Goal: Information Seeking & Learning: Learn about a topic

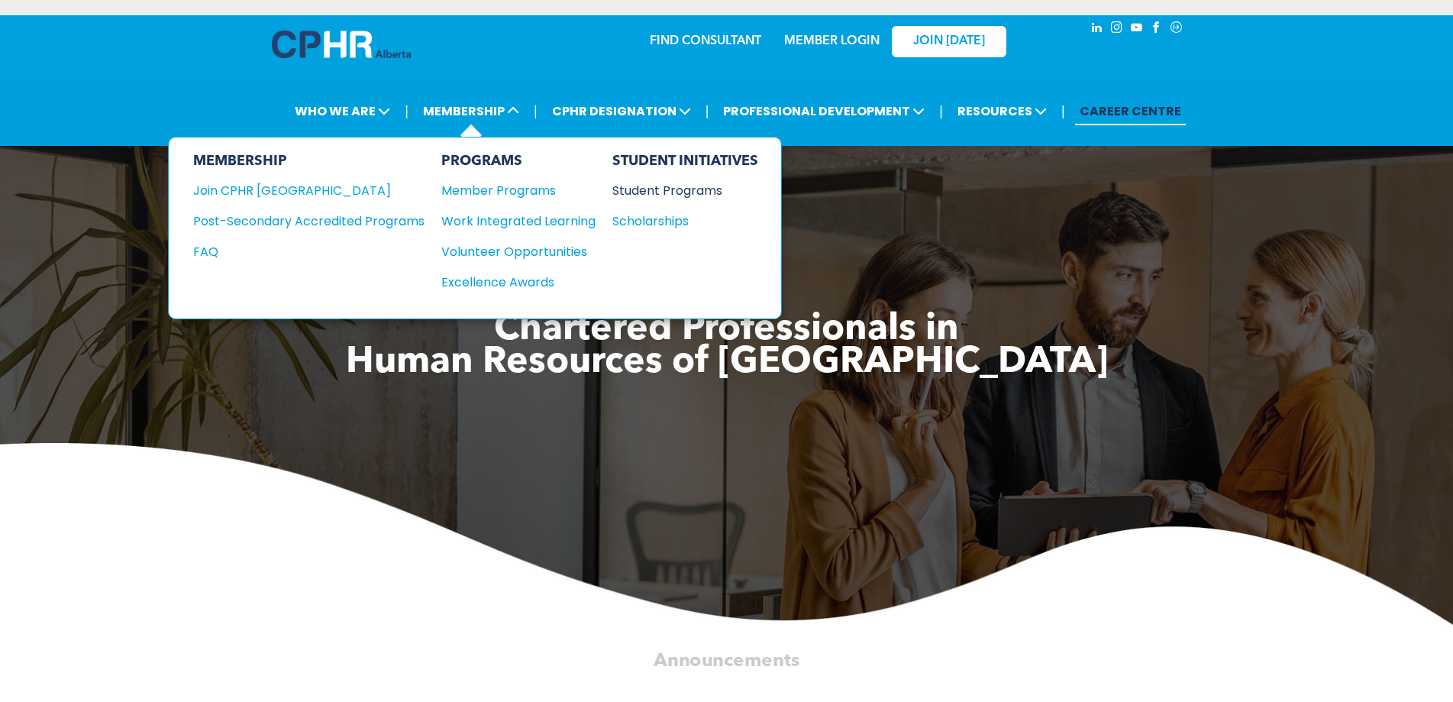
click at [662, 193] on div "Student Programs" at bounding box center [678, 190] width 131 height 19
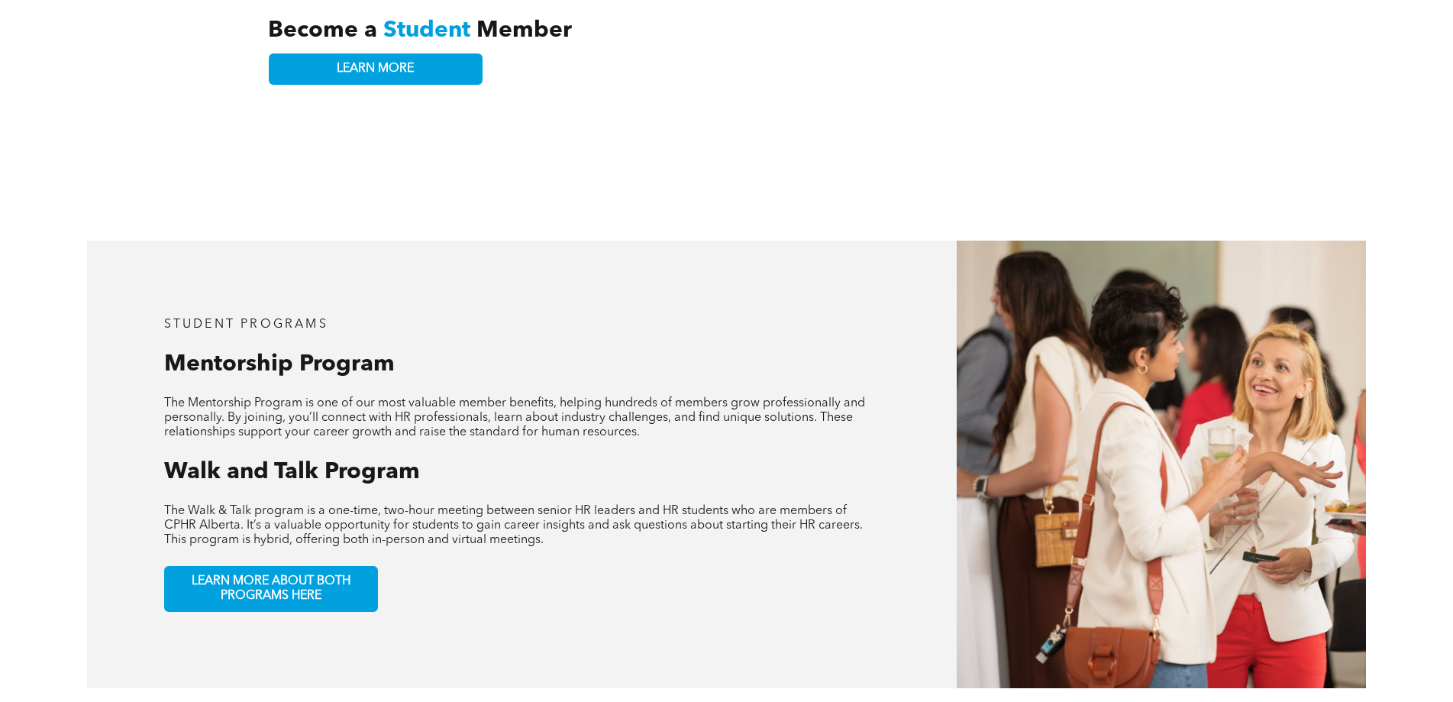
scroll to position [458, 0]
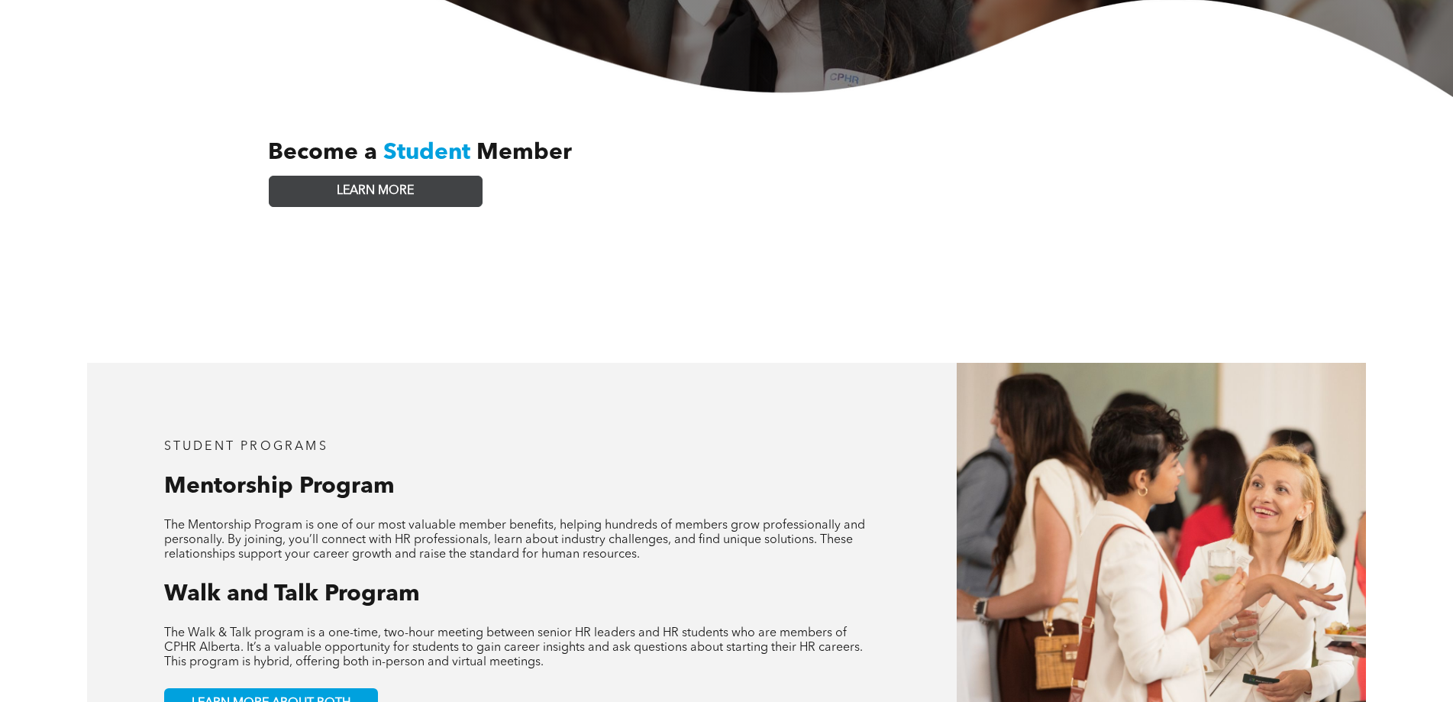
click at [380, 186] on link "LEARN MORE" at bounding box center [376, 191] width 214 height 31
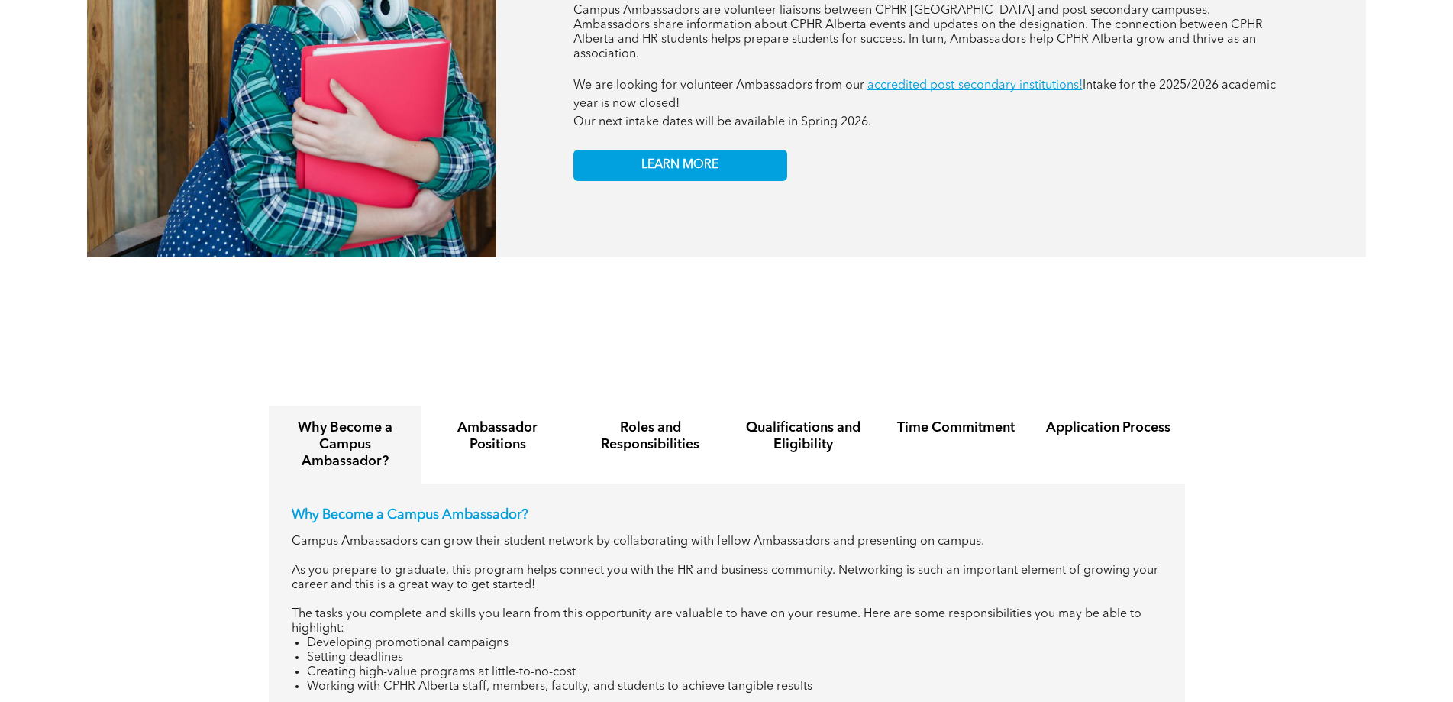
scroll to position [1438, 0]
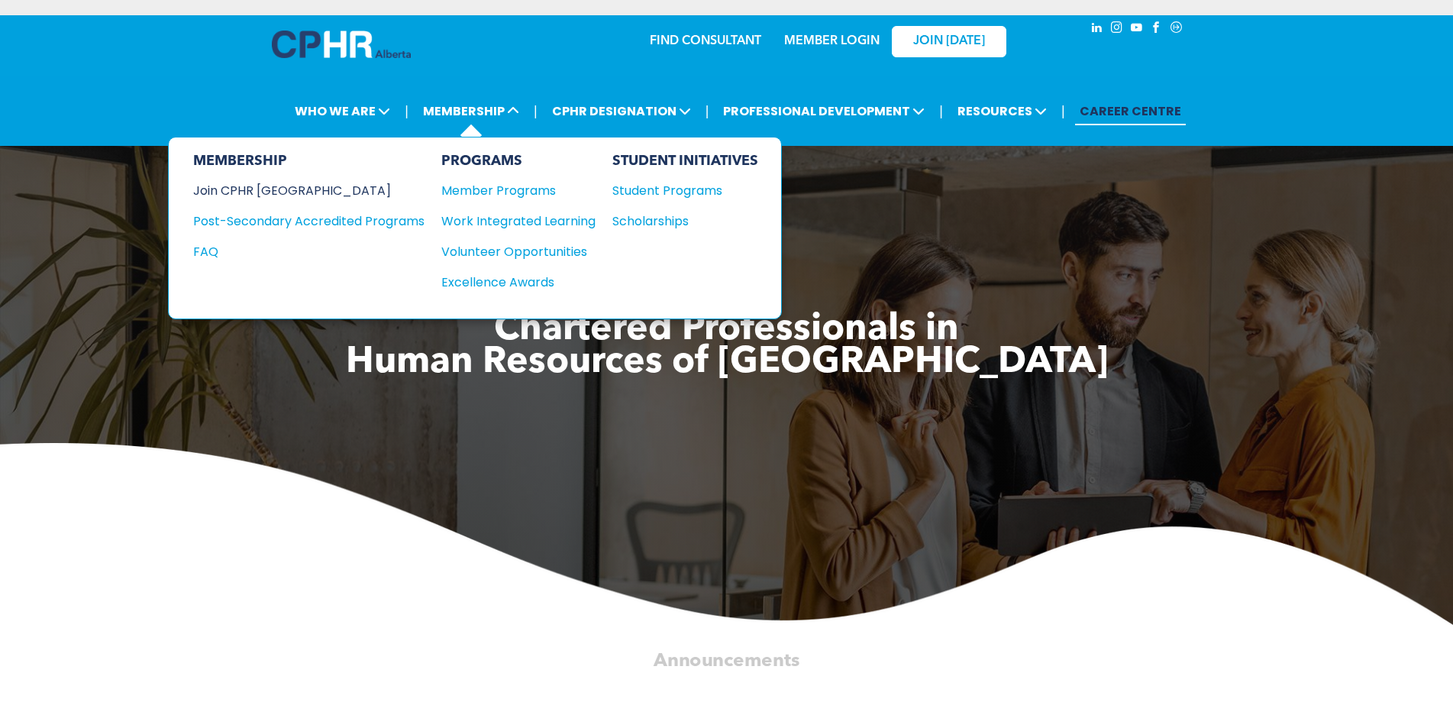
click at [273, 187] on div "Join CPHR [GEOGRAPHIC_DATA]" at bounding box center [297, 190] width 209 height 19
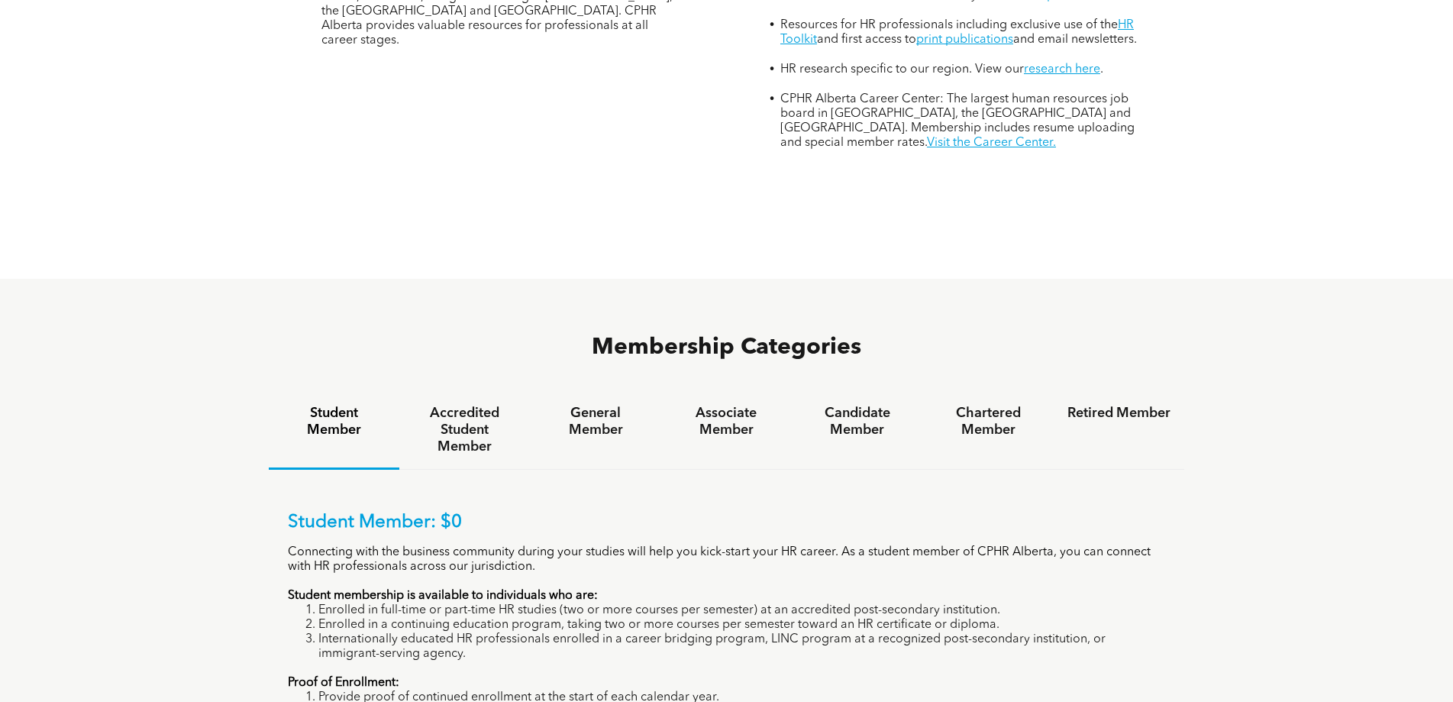
scroll to position [840, 0]
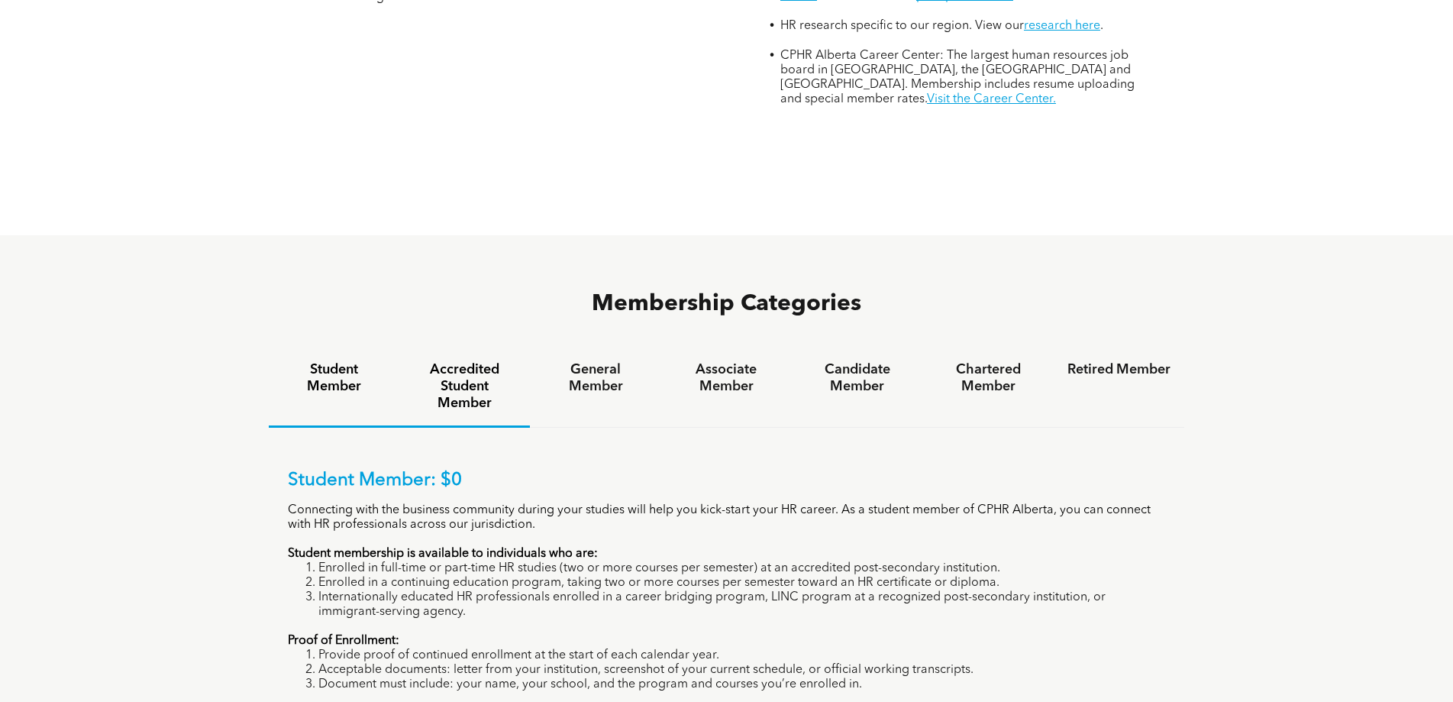
click at [461, 361] on h4 "Accredited Student Member" at bounding box center [464, 386] width 103 height 50
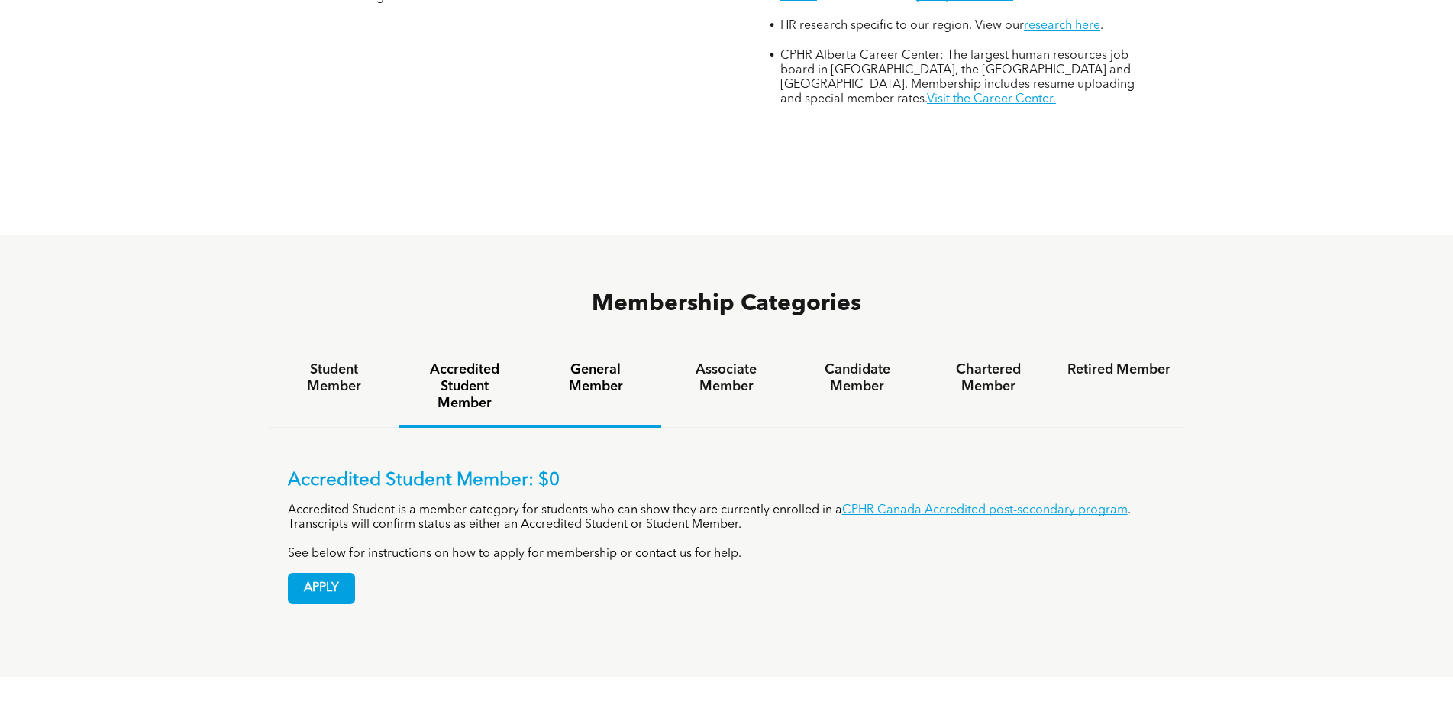
click at [596, 361] on h4 "General Member" at bounding box center [595, 378] width 103 height 34
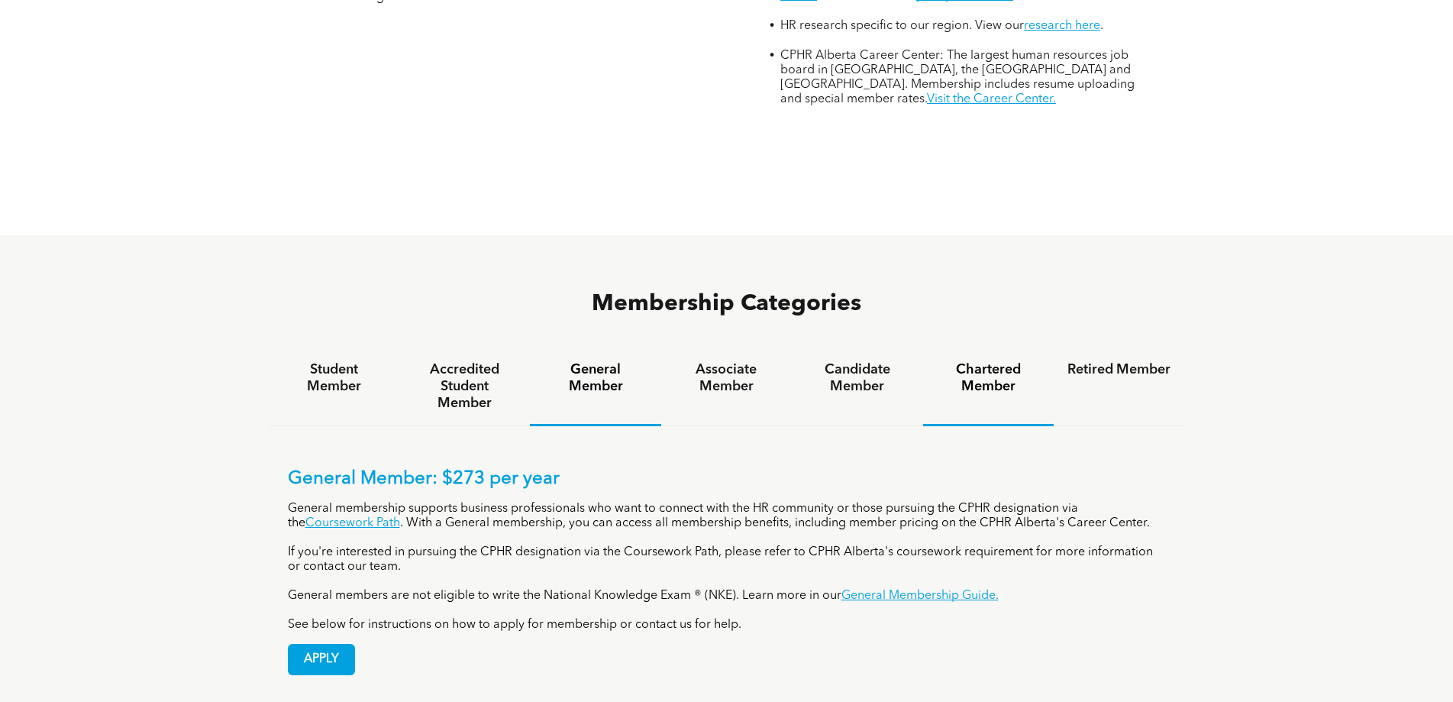
click at [975, 361] on h4 "Chartered Member" at bounding box center [988, 378] width 103 height 34
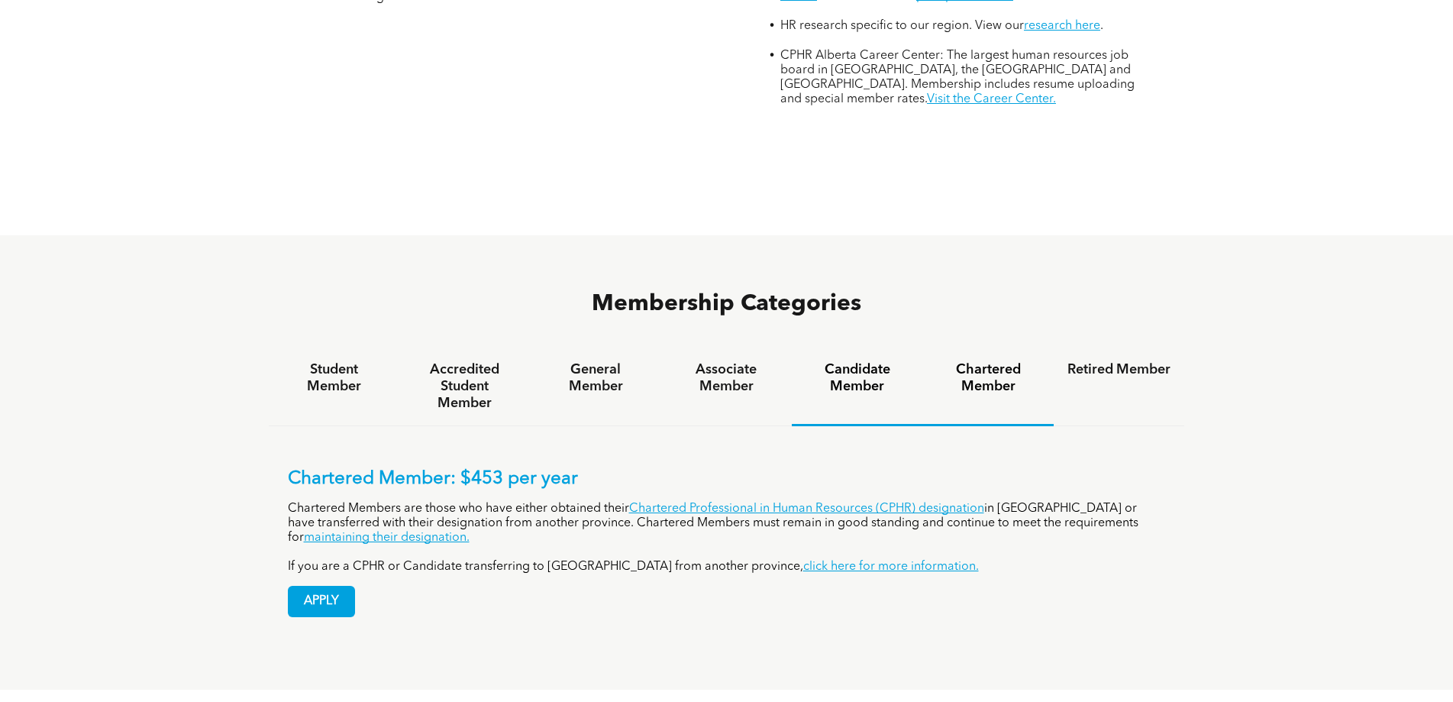
click at [872, 361] on h4 "Candidate Member" at bounding box center [857, 378] width 103 height 34
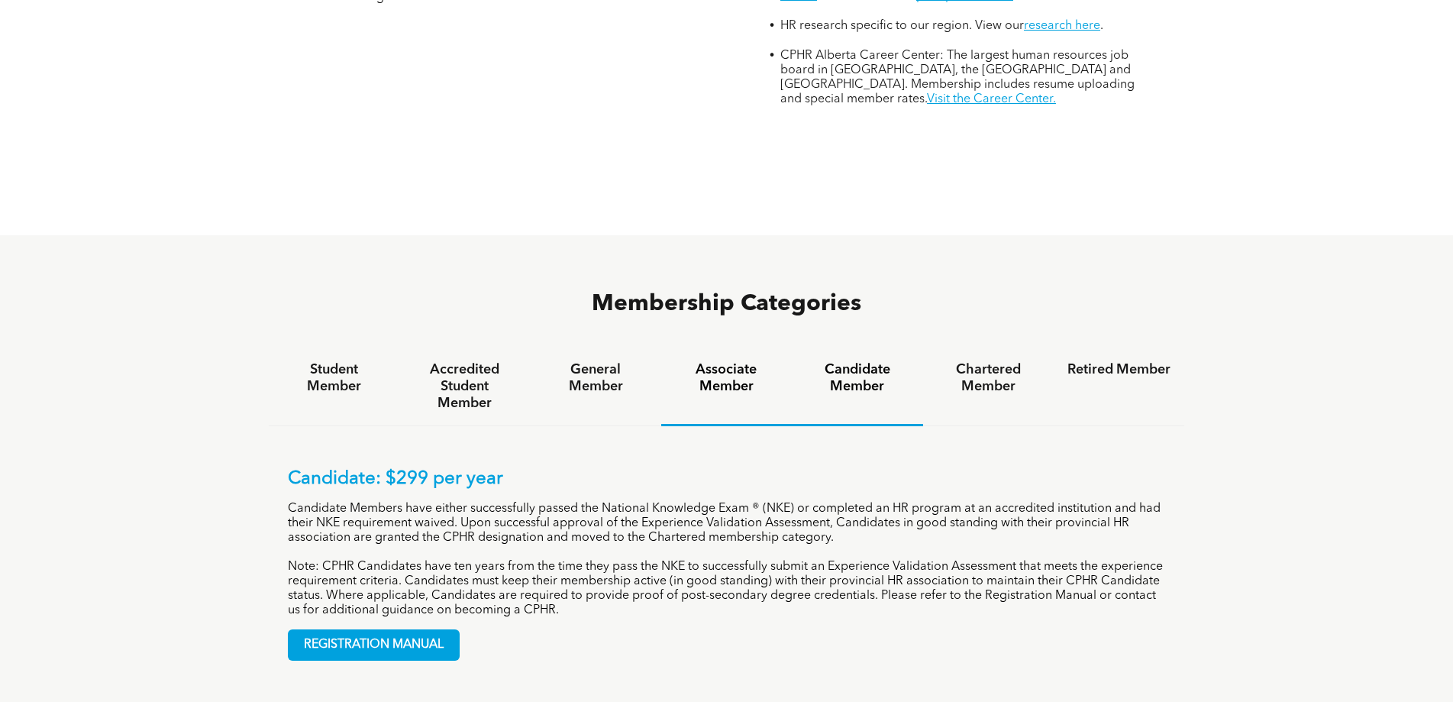
click at [739, 361] on h4 "Associate Member" at bounding box center [726, 378] width 103 height 34
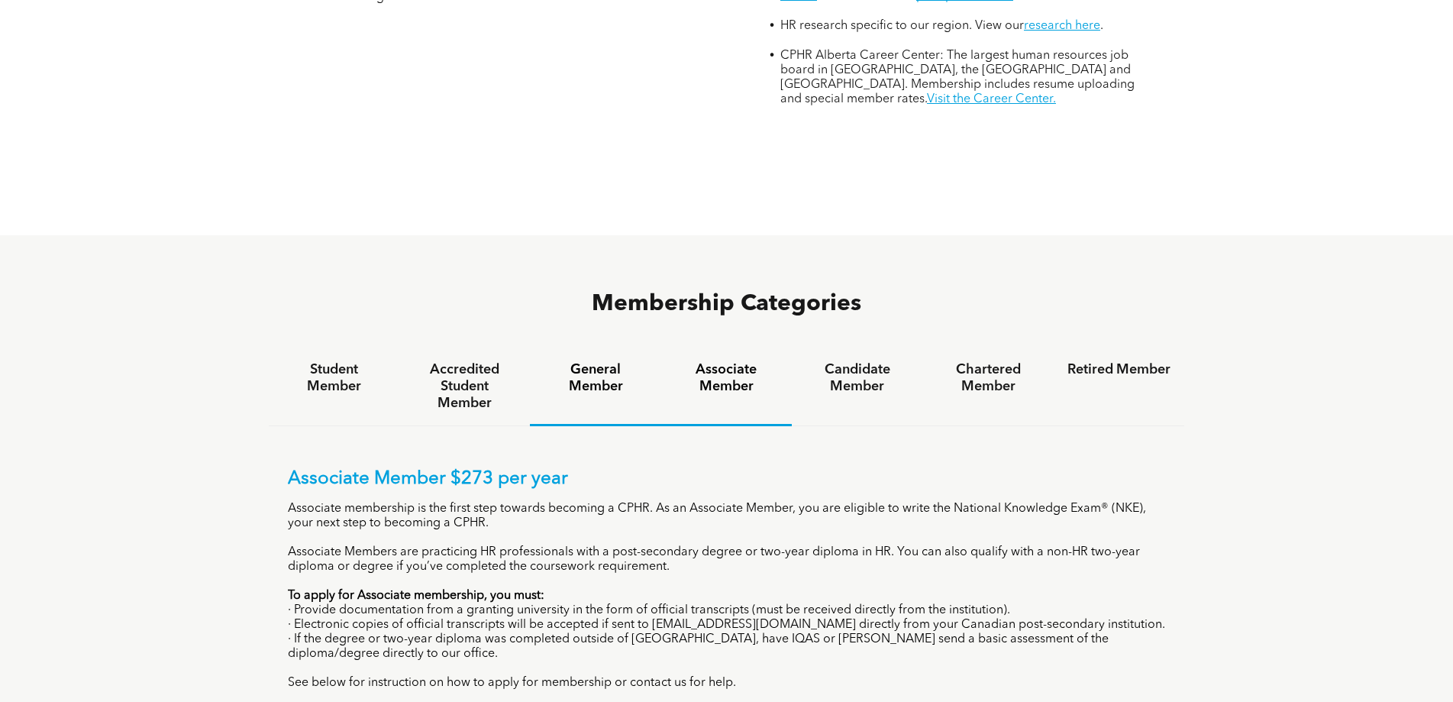
click at [590, 361] on h4 "General Member" at bounding box center [595, 378] width 103 height 34
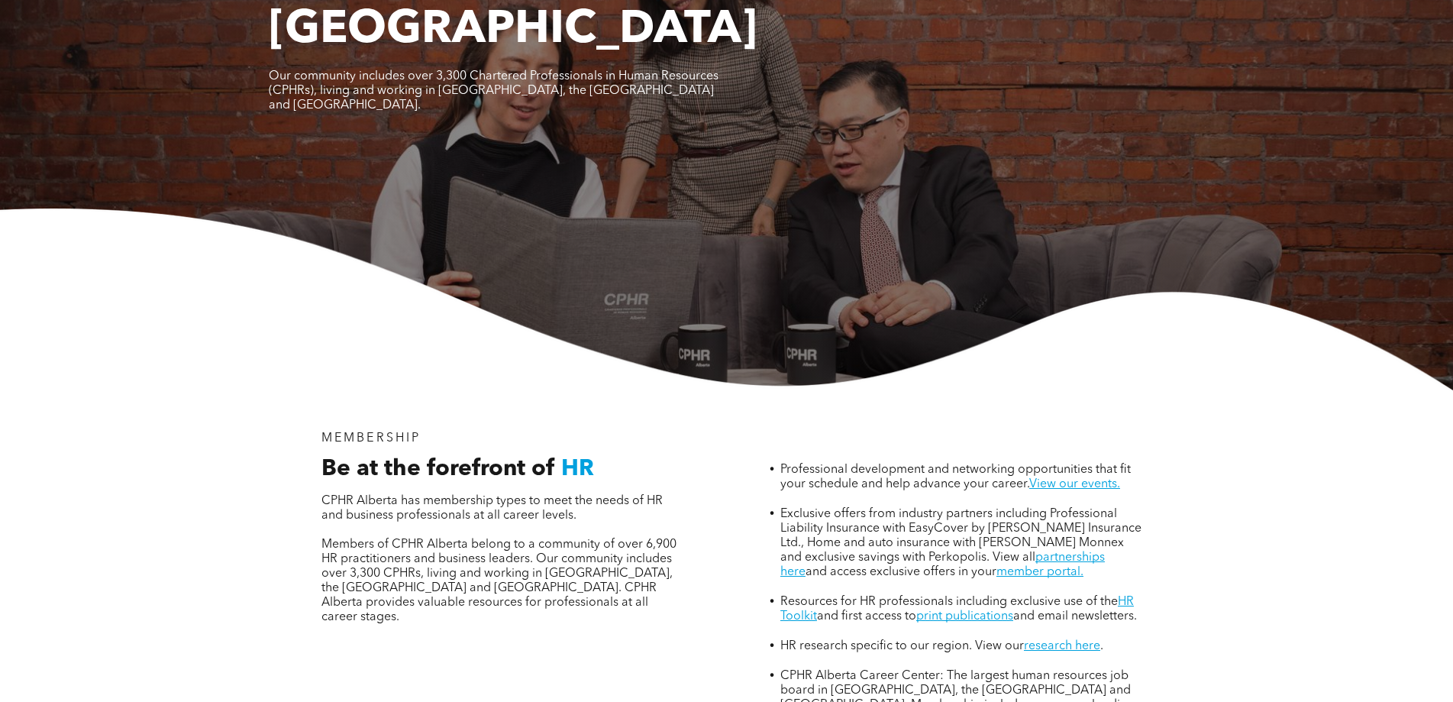
scroll to position [0, 0]
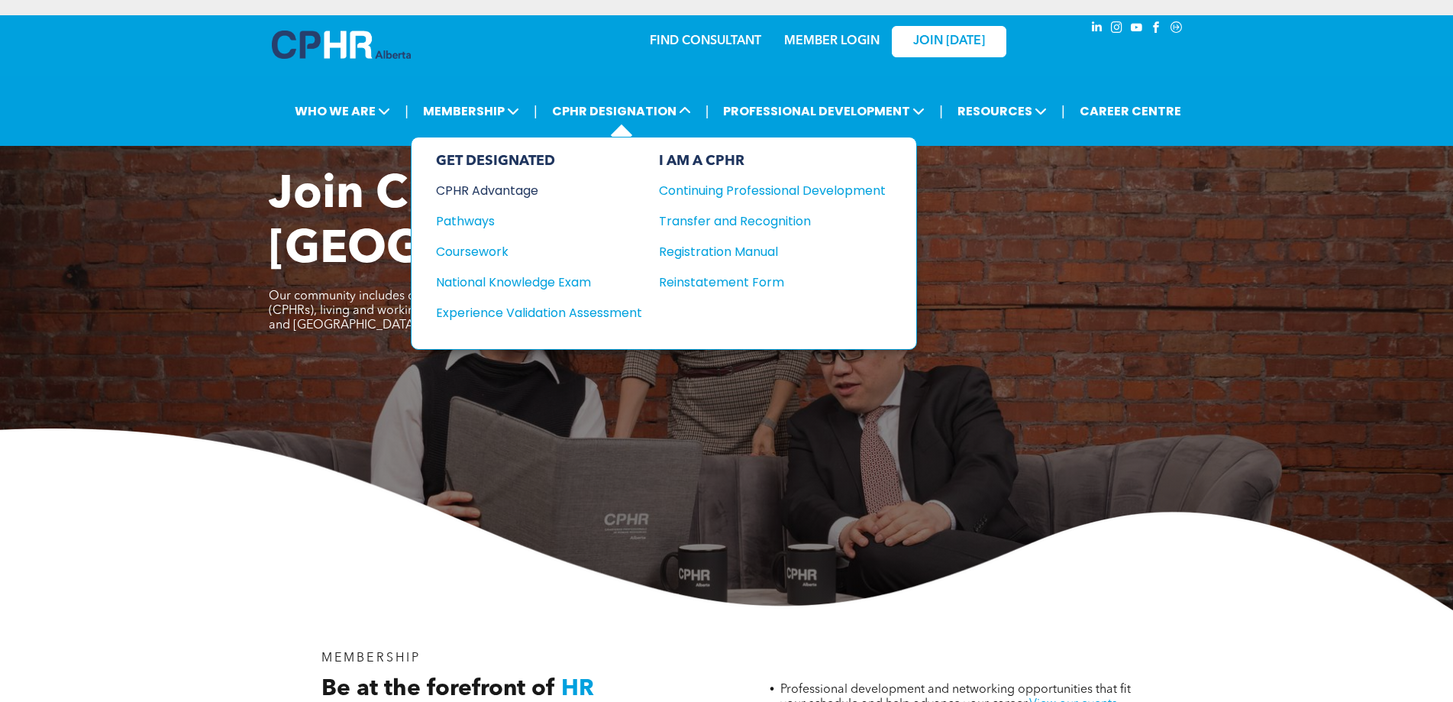
click at [475, 186] on div "CPHR Advantage" at bounding box center [529, 190] width 186 height 19
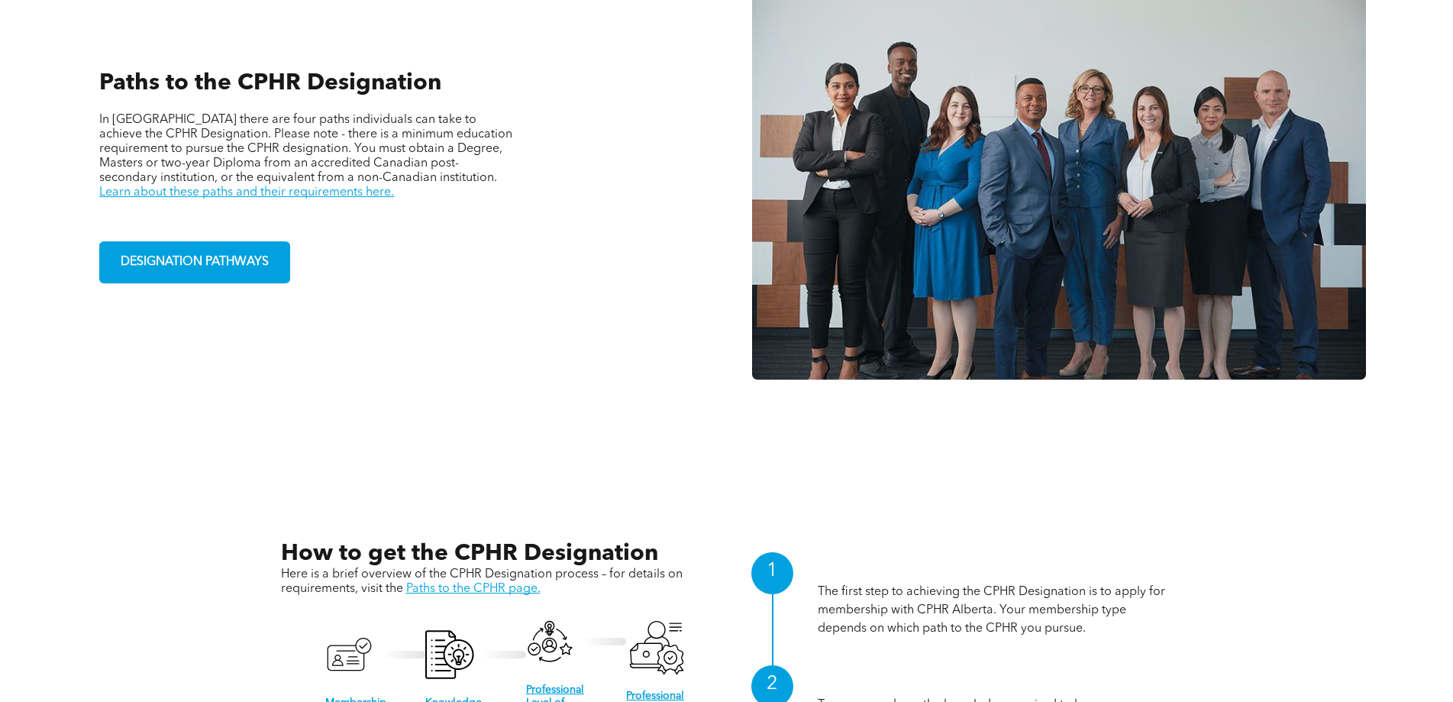
scroll to position [1222, 0]
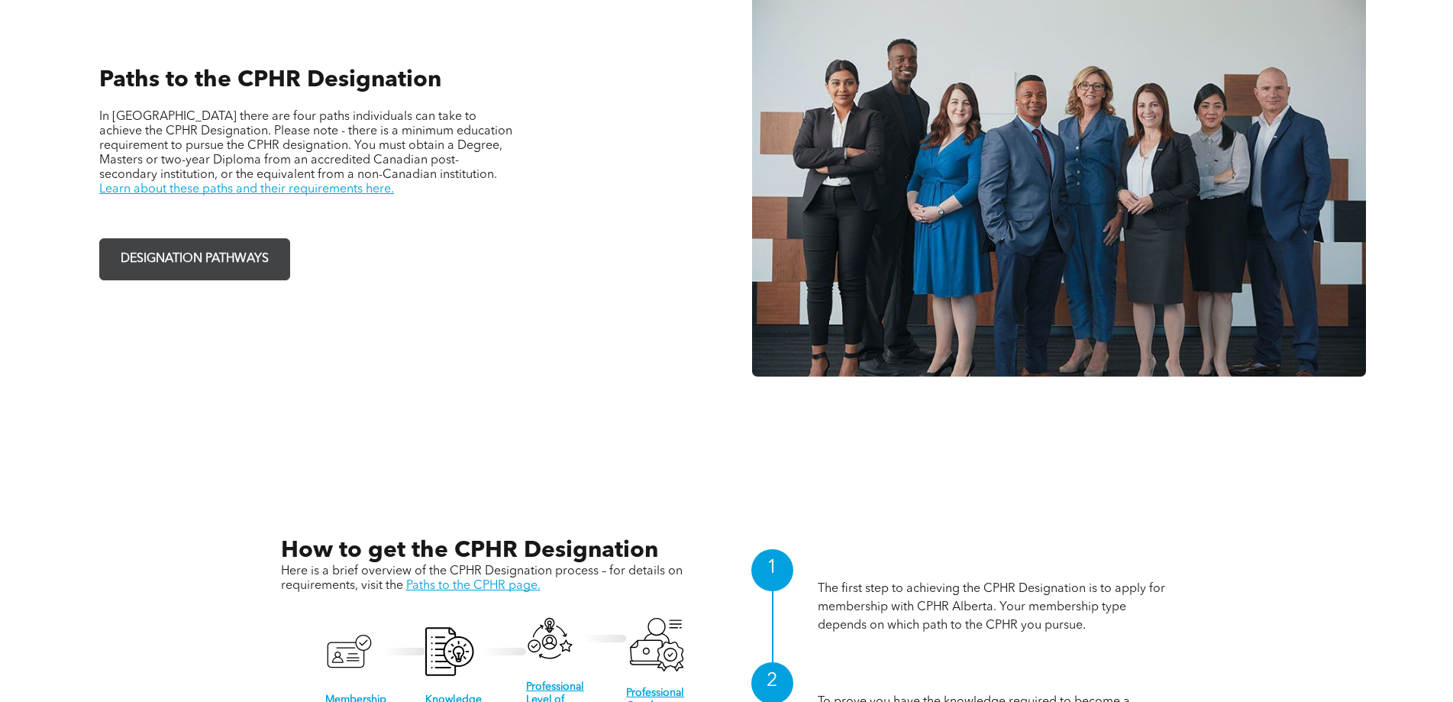
click at [238, 268] on span "DESIGNATION PATHWAYS" at bounding box center [194, 259] width 159 height 30
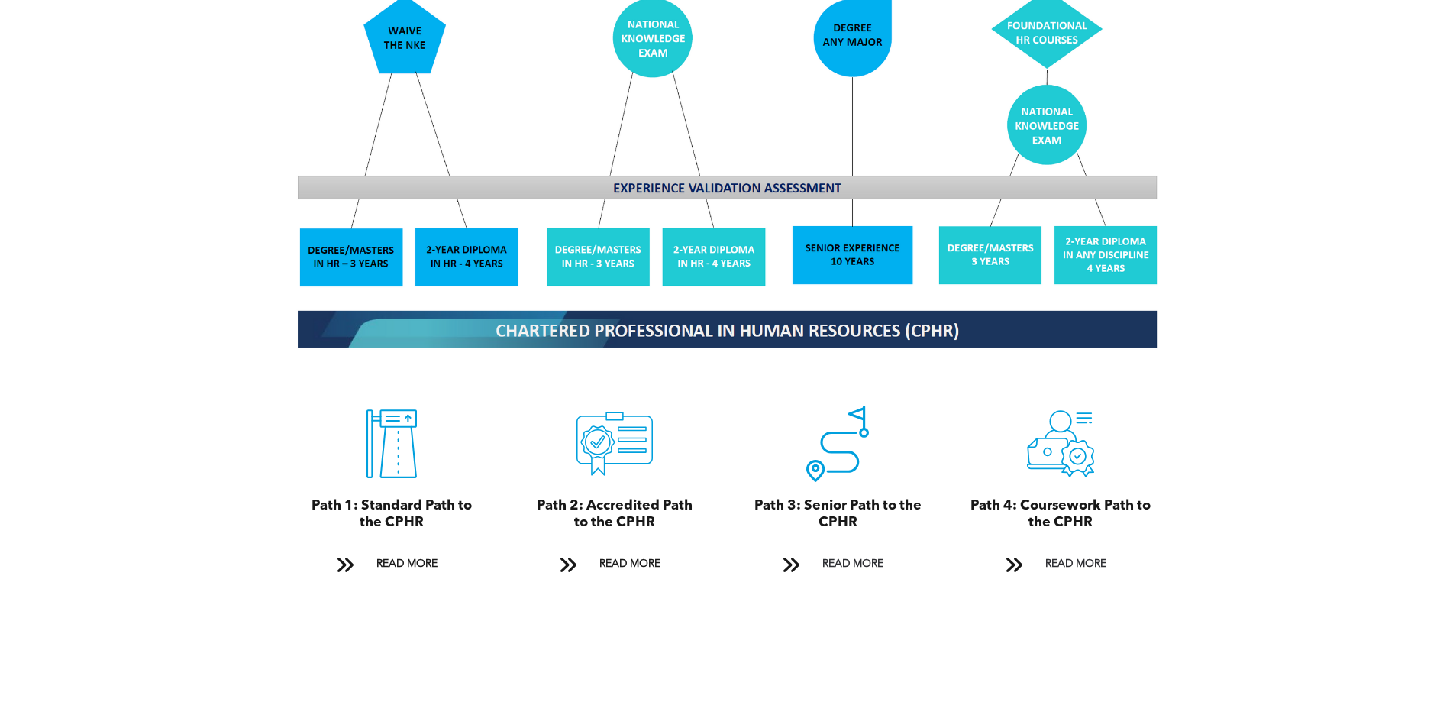
scroll to position [1528, 0]
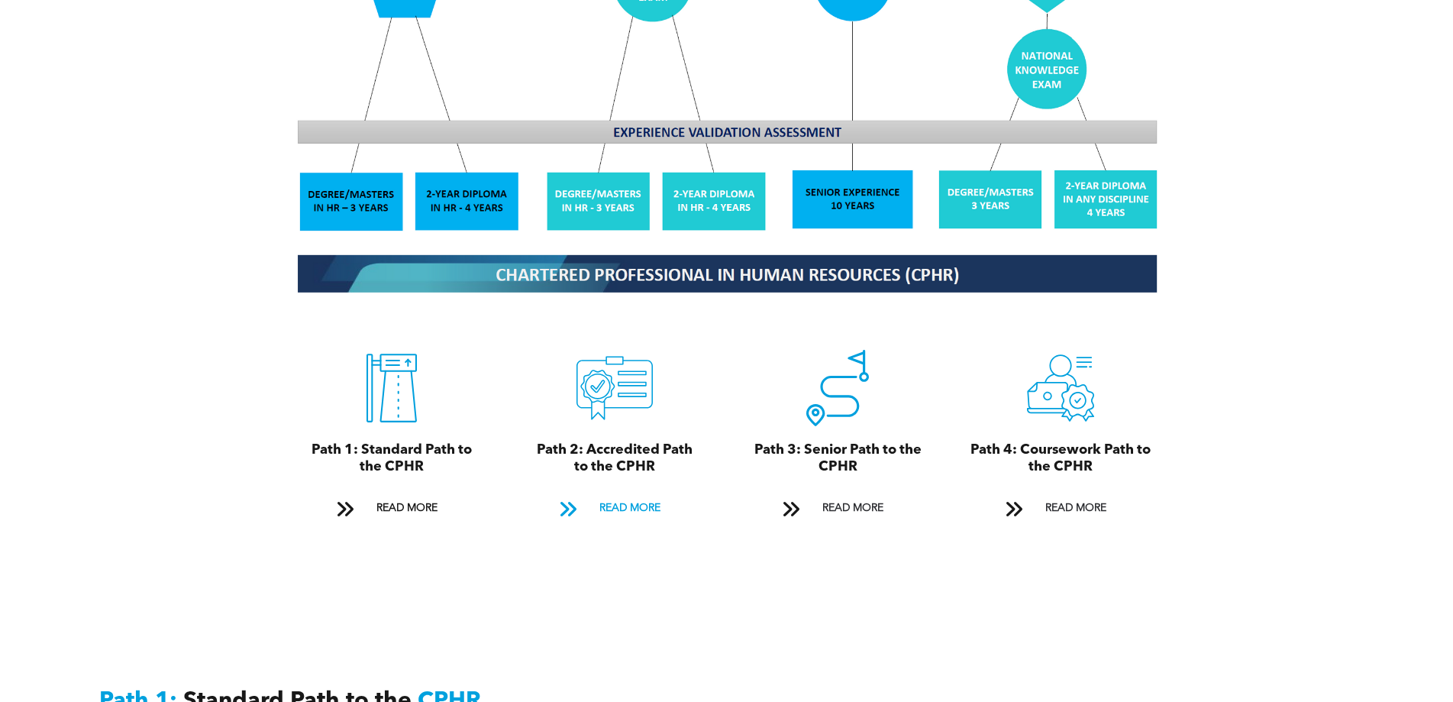
click at [618, 494] on span "READ MORE" at bounding box center [630, 508] width 72 height 28
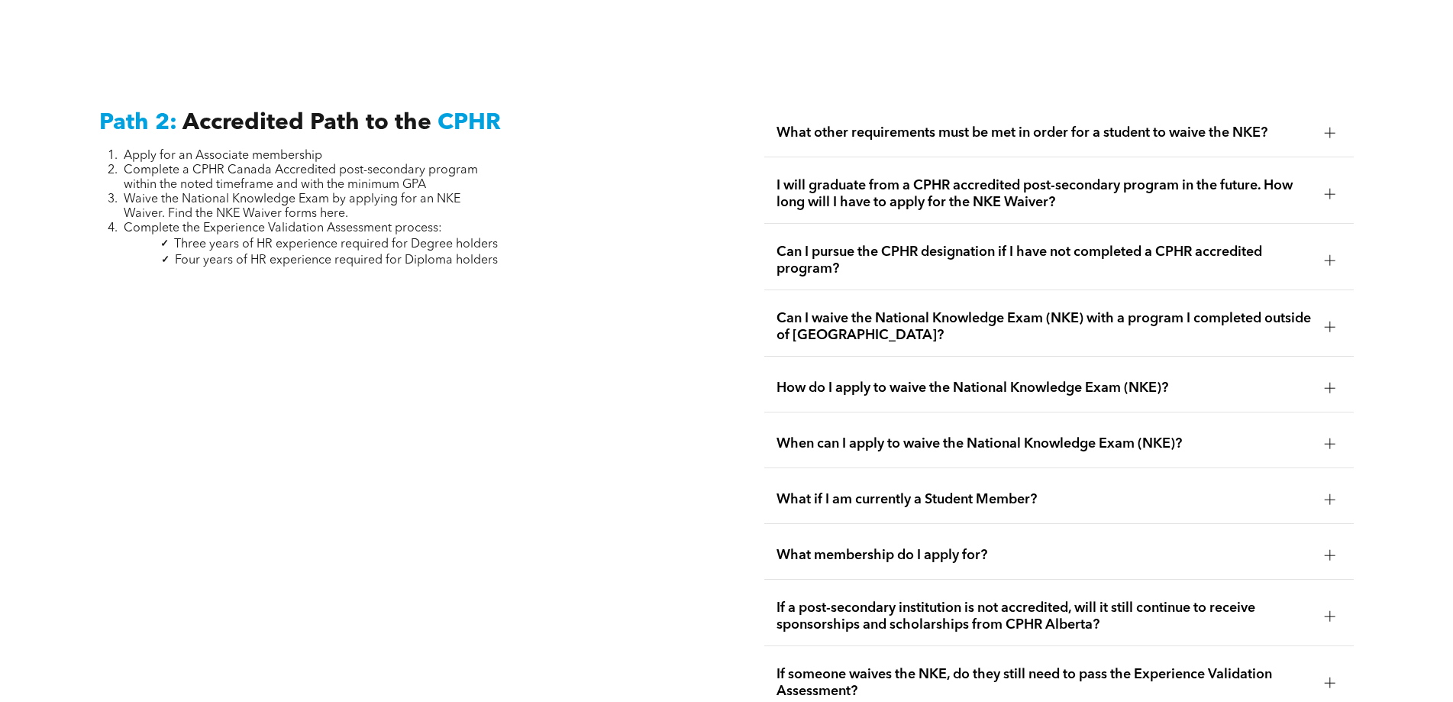
scroll to position [2496, 0]
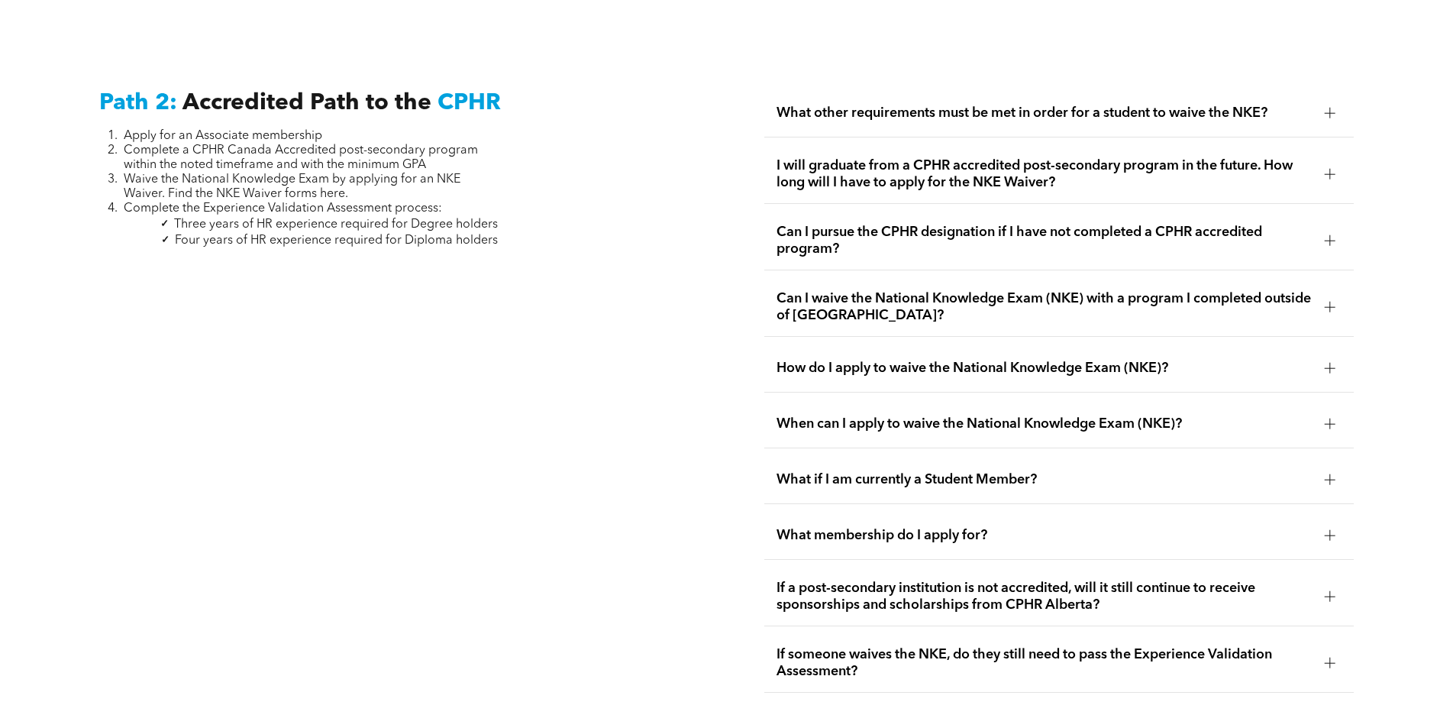
click at [1340, 163] on div at bounding box center [1330, 174] width 23 height 23
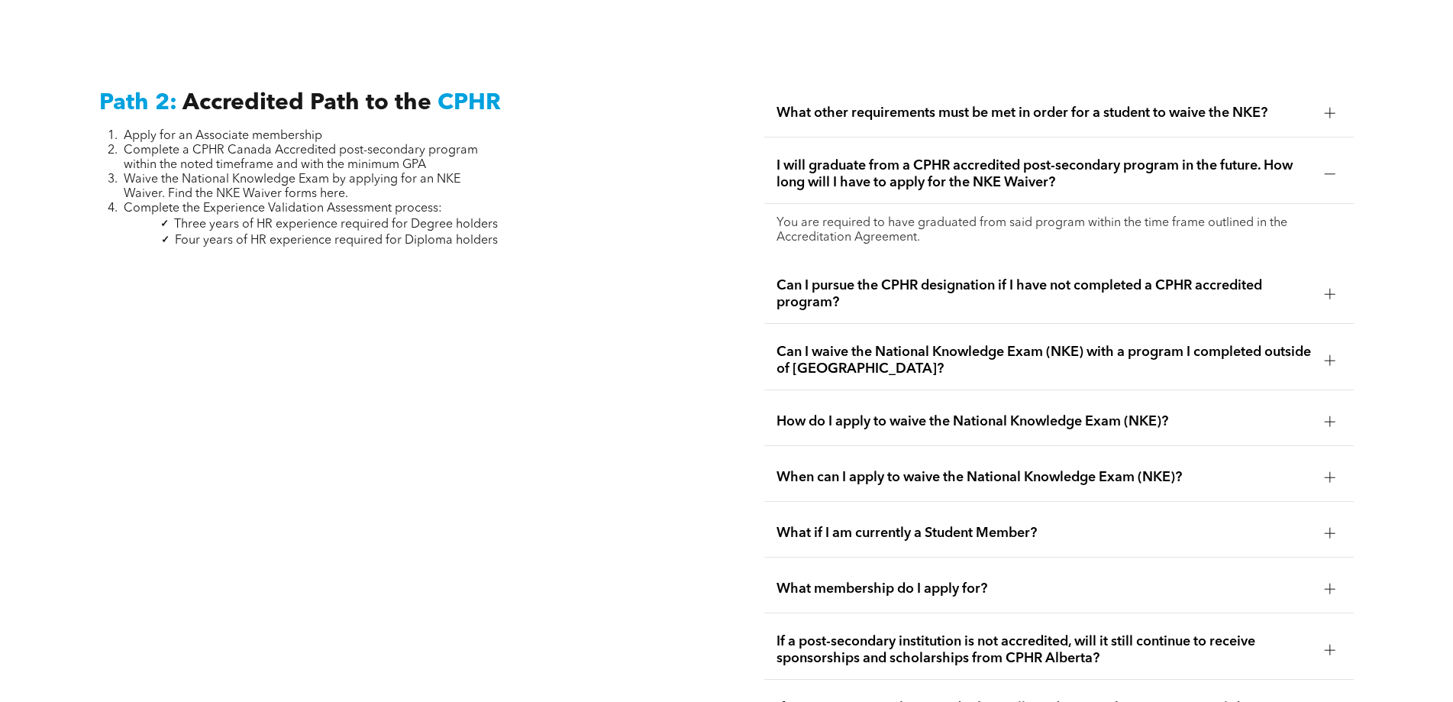
click at [1323, 102] on div at bounding box center [1330, 113] width 23 height 23
